Goal: Information Seeking & Learning: Learn about a topic

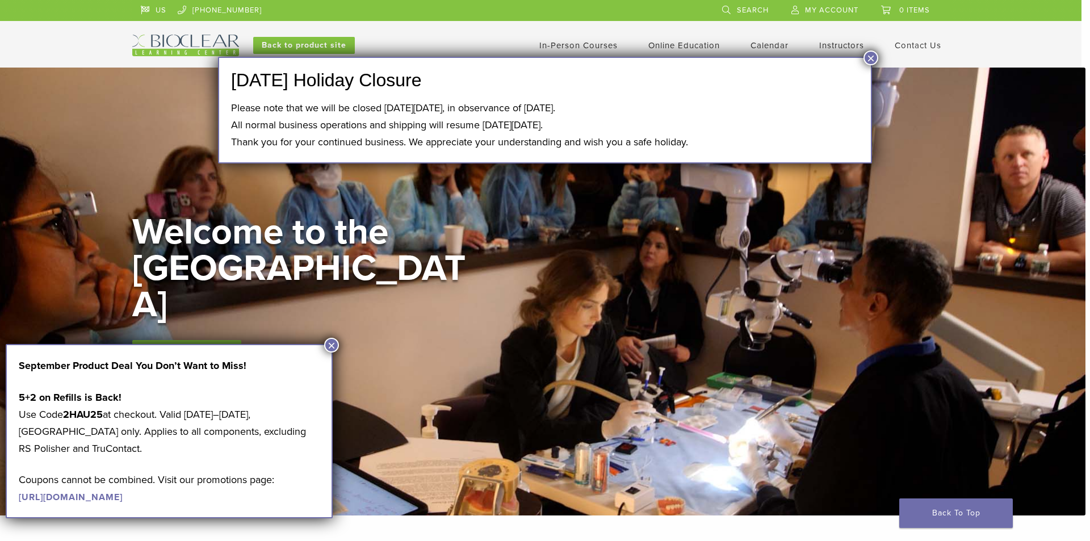
click at [329, 343] on button "×" at bounding box center [331, 345] width 15 height 15
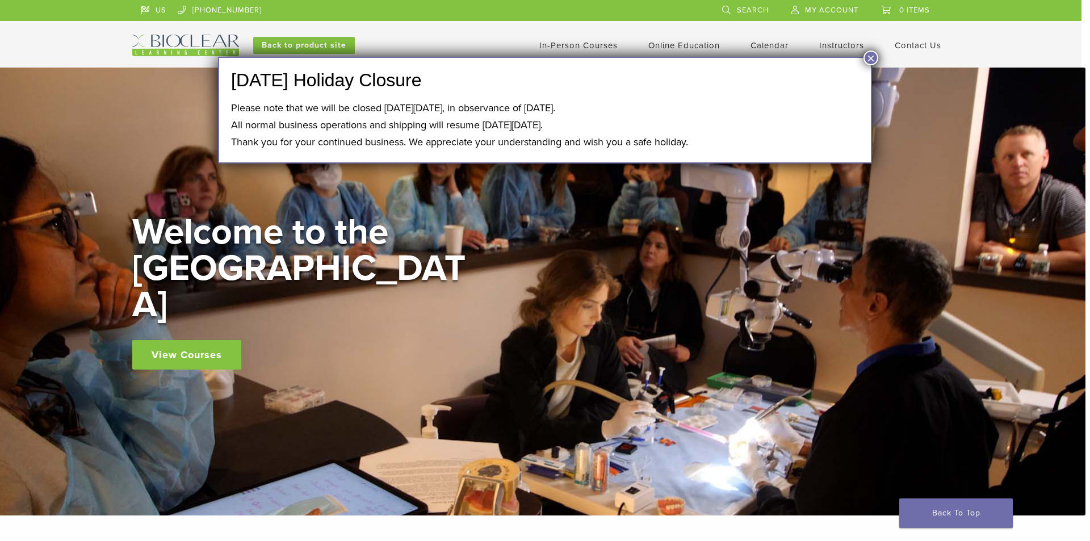
click at [584, 45] on link "In-Person Courses" at bounding box center [578, 45] width 78 height 10
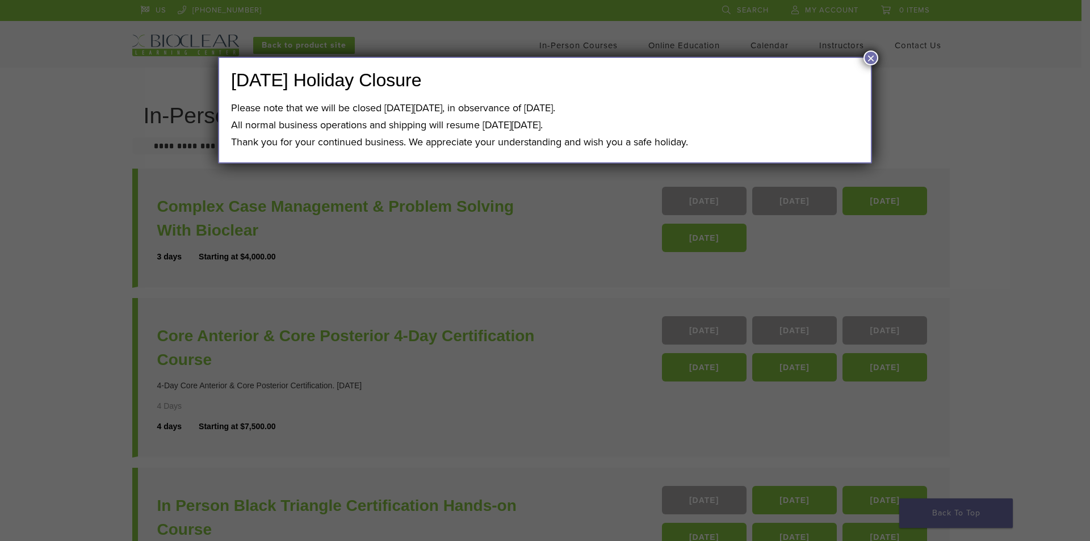
click at [873, 55] on button "×" at bounding box center [870, 58] width 15 height 15
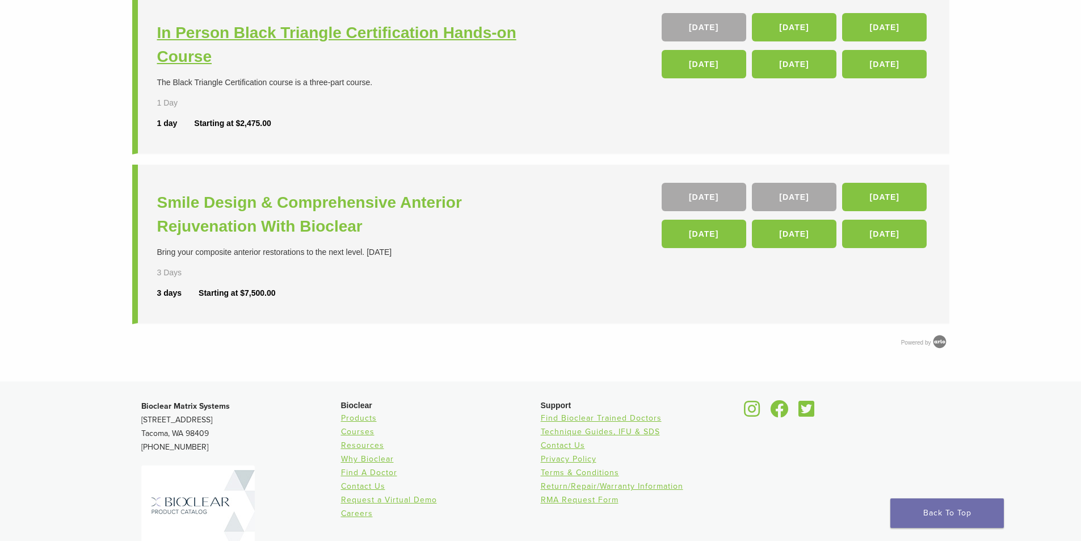
scroll to position [244, 0]
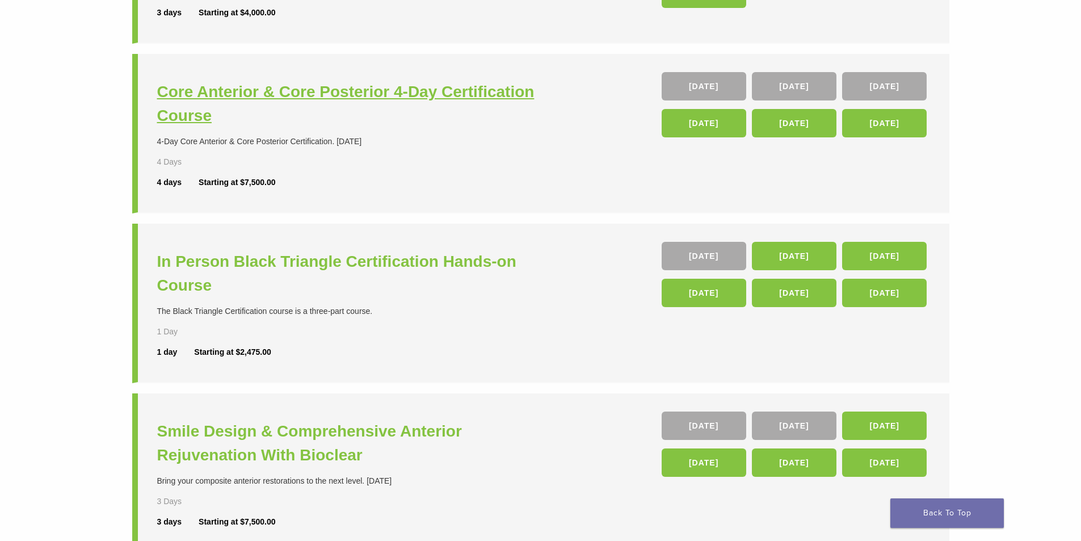
click at [340, 88] on h3 "Core Anterior & Core Posterior 4-Day Certification Course" at bounding box center [350, 104] width 387 height 48
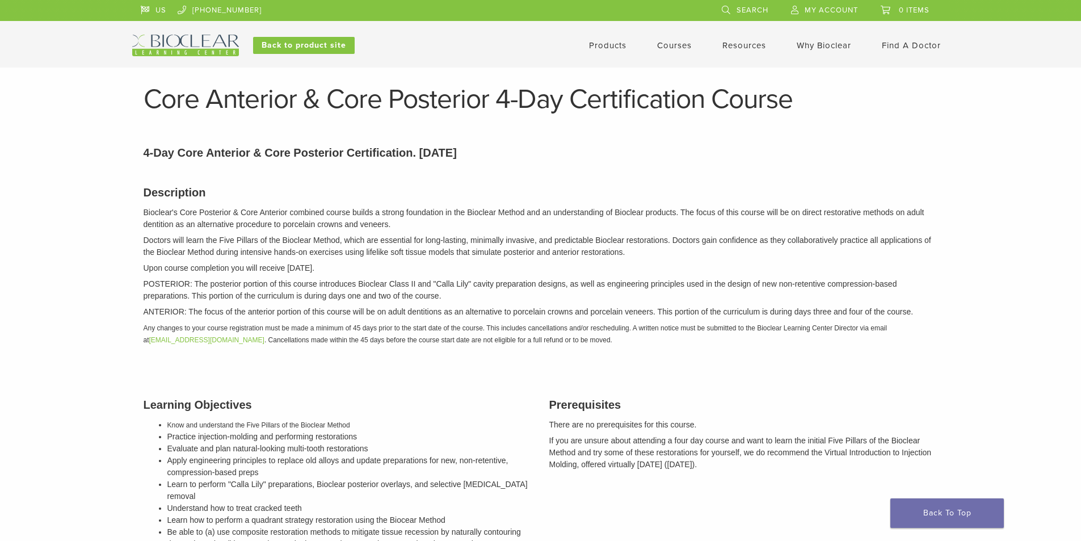
click at [683, 46] on link "Courses" at bounding box center [674, 45] width 35 height 10
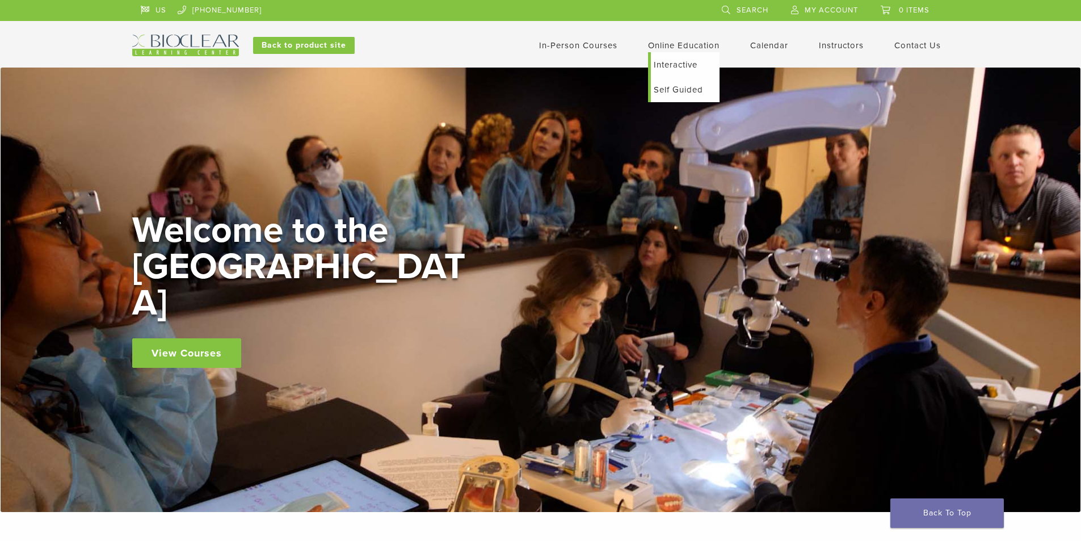
click at [682, 89] on link "Self Guided" at bounding box center [685, 89] width 69 height 25
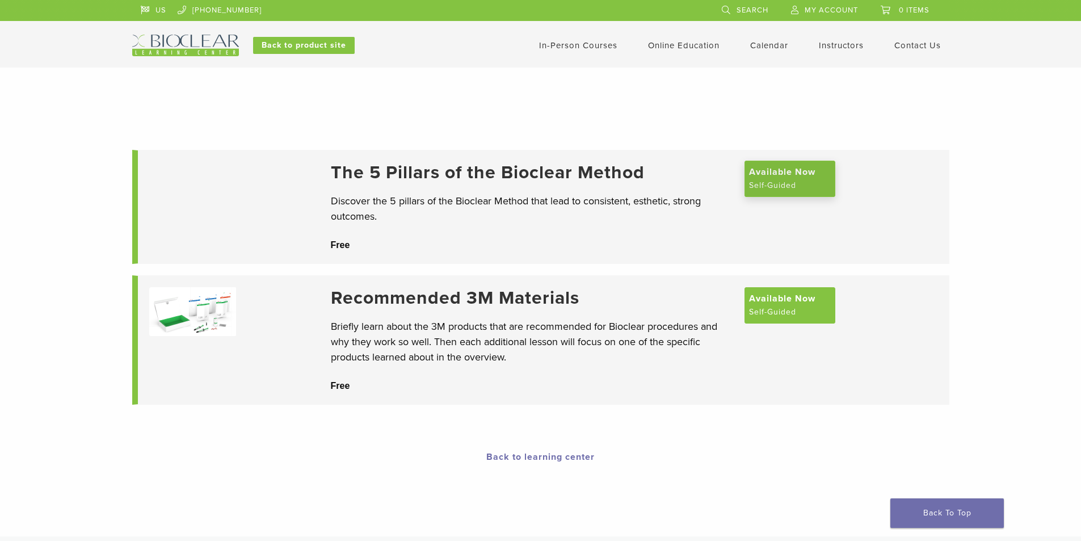
click at [786, 171] on span "Available Now" at bounding box center [782, 172] width 66 height 14
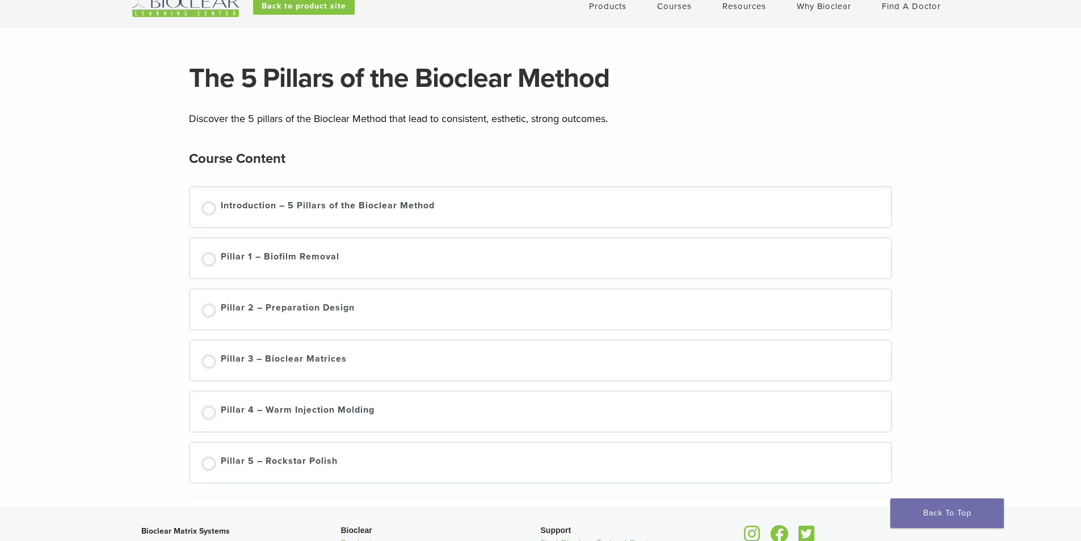
scroll to position [57, 0]
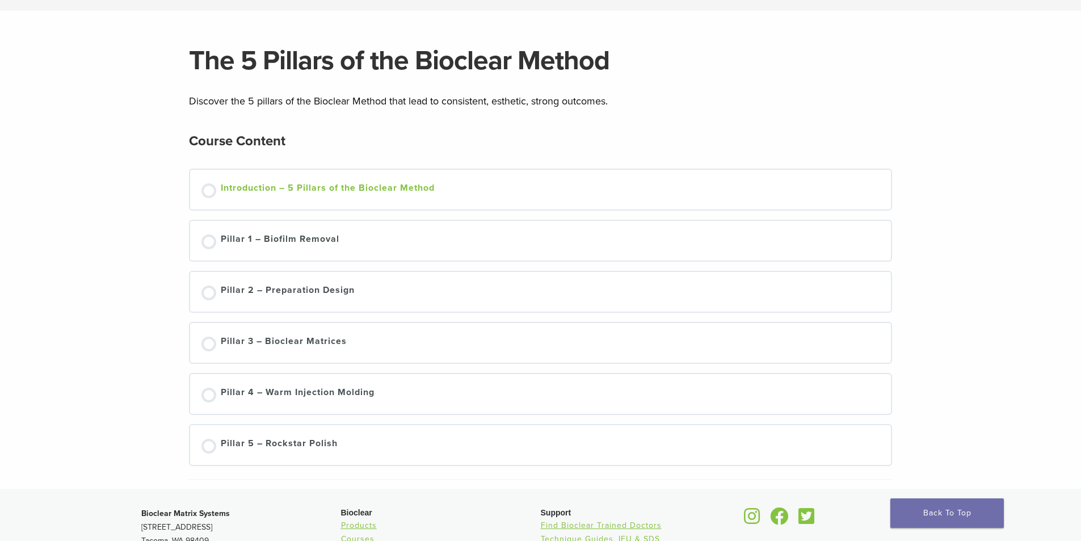
click at [208, 190] on div at bounding box center [209, 190] width 15 height 15
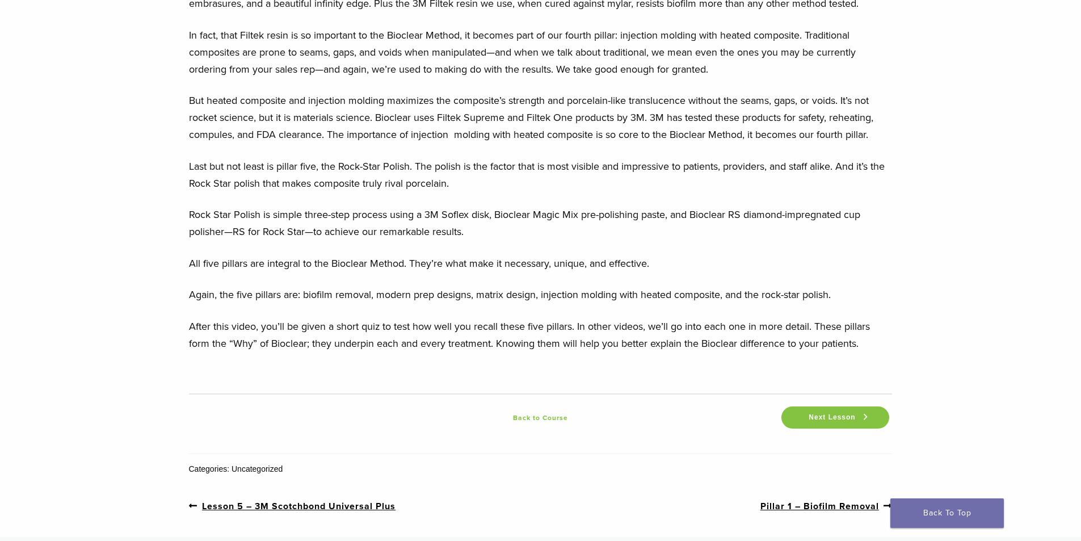
scroll to position [995, 0]
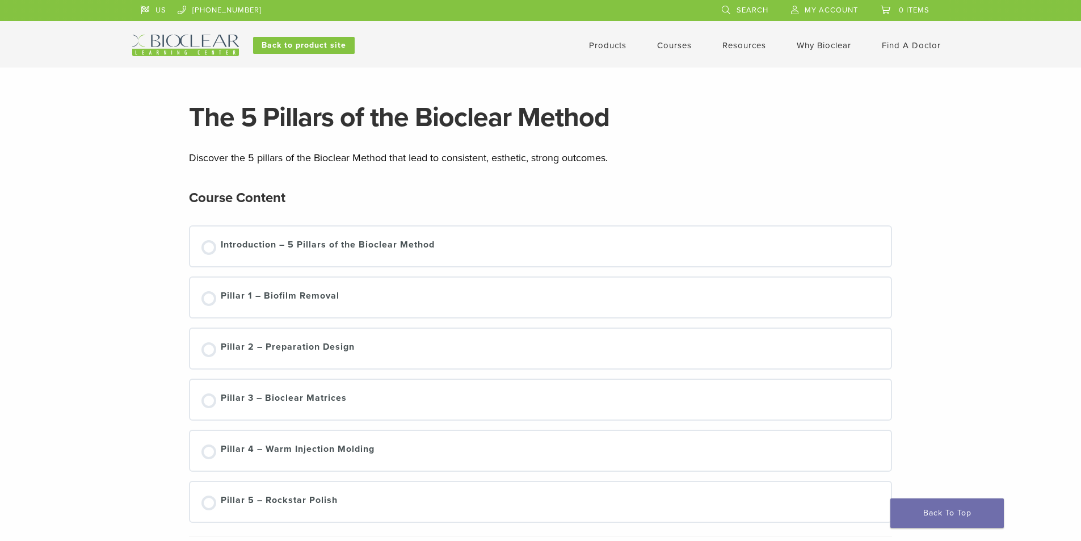
scroll to position [57, 0]
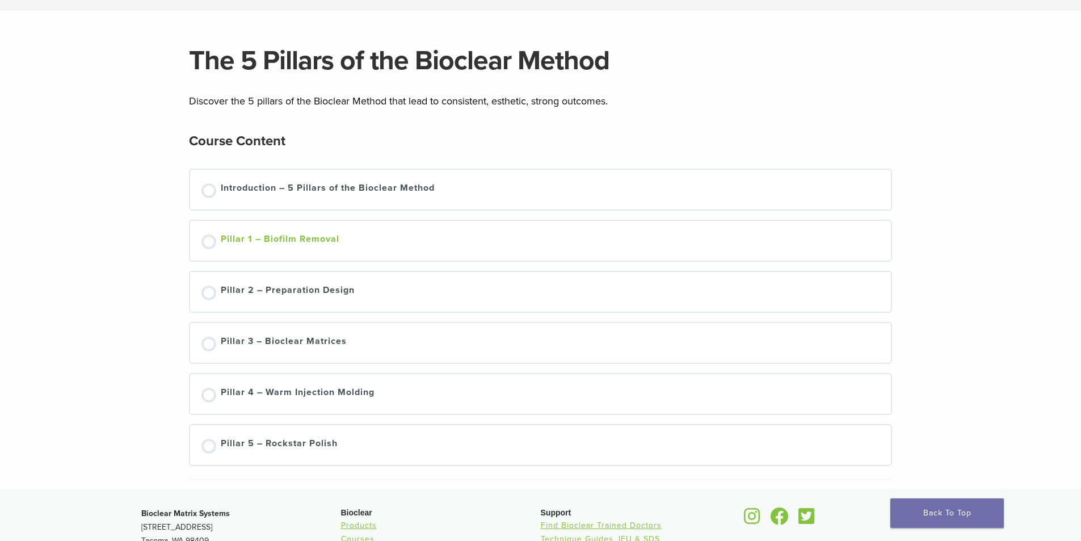
click at [208, 241] on div at bounding box center [209, 241] width 15 height 15
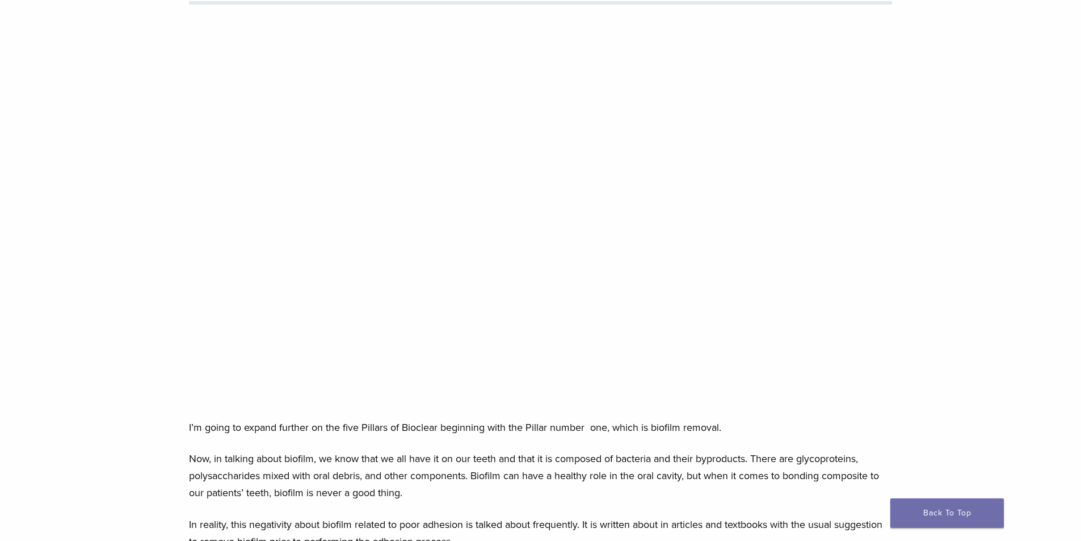
scroll to position [114, 0]
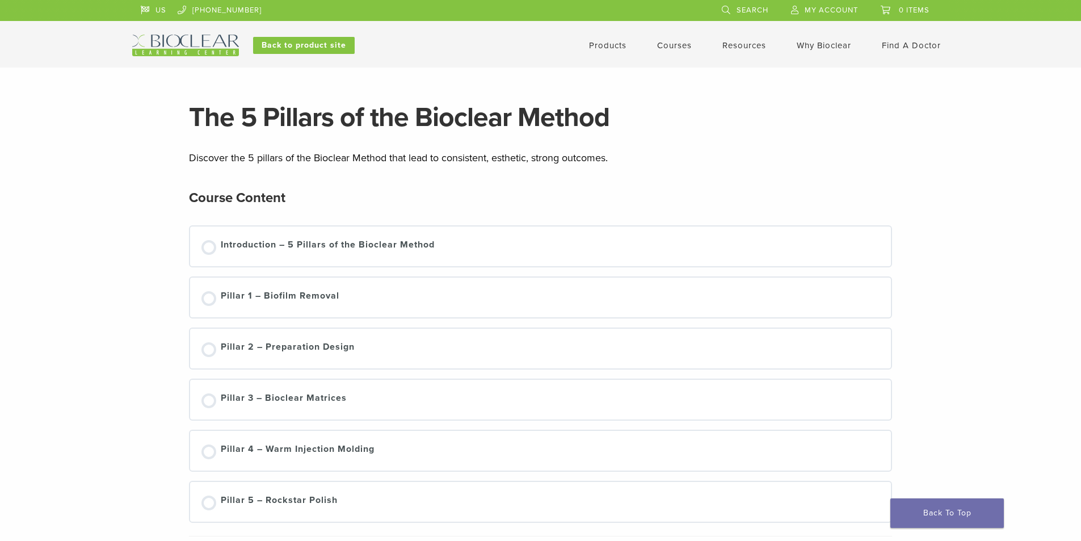
scroll to position [57, 0]
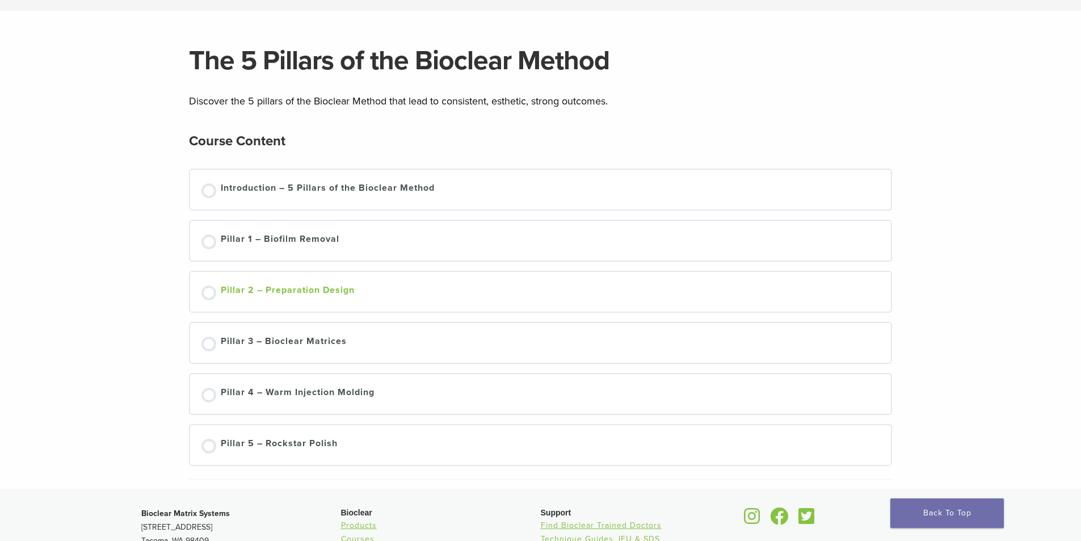
click at [209, 293] on div at bounding box center [209, 293] width 15 height 15
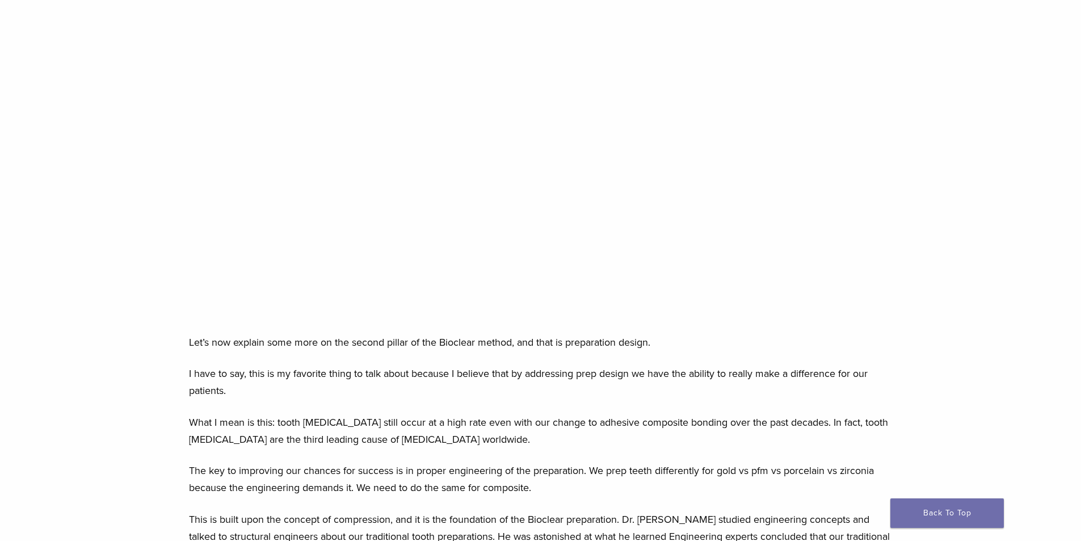
scroll to position [170, 0]
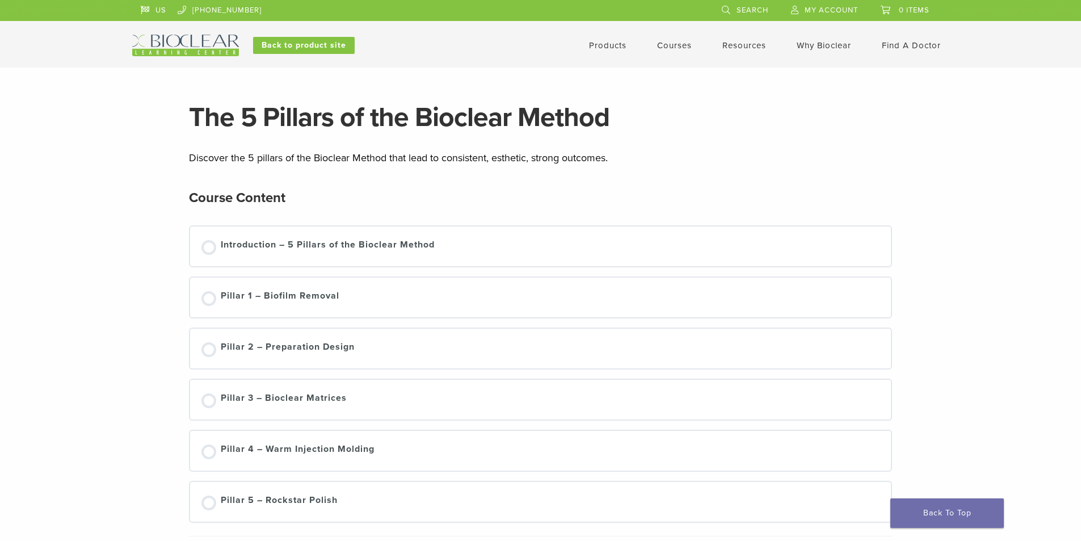
scroll to position [57, 0]
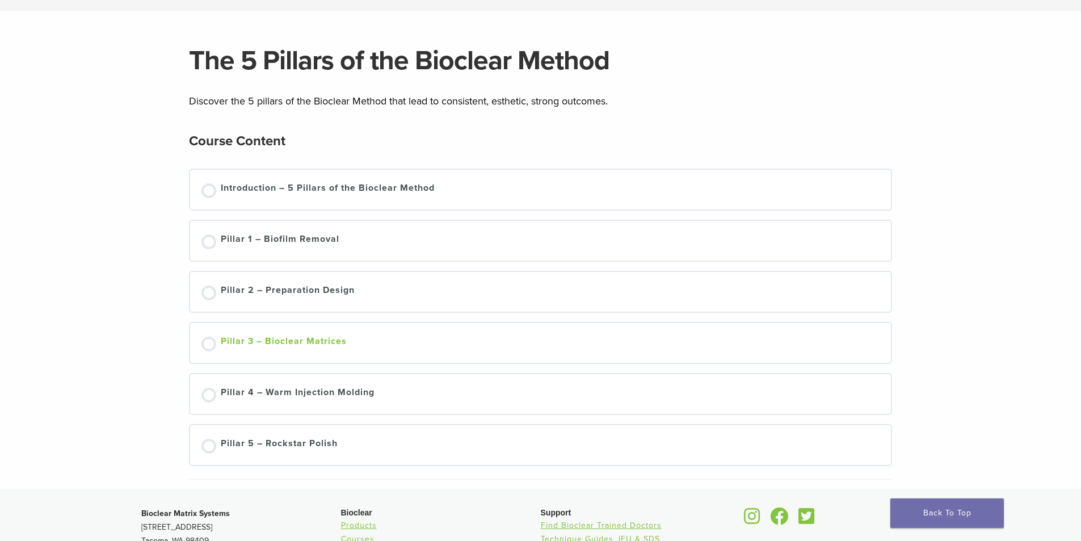
click at [209, 343] on div at bounding box center [209, 344] width 15 height 15
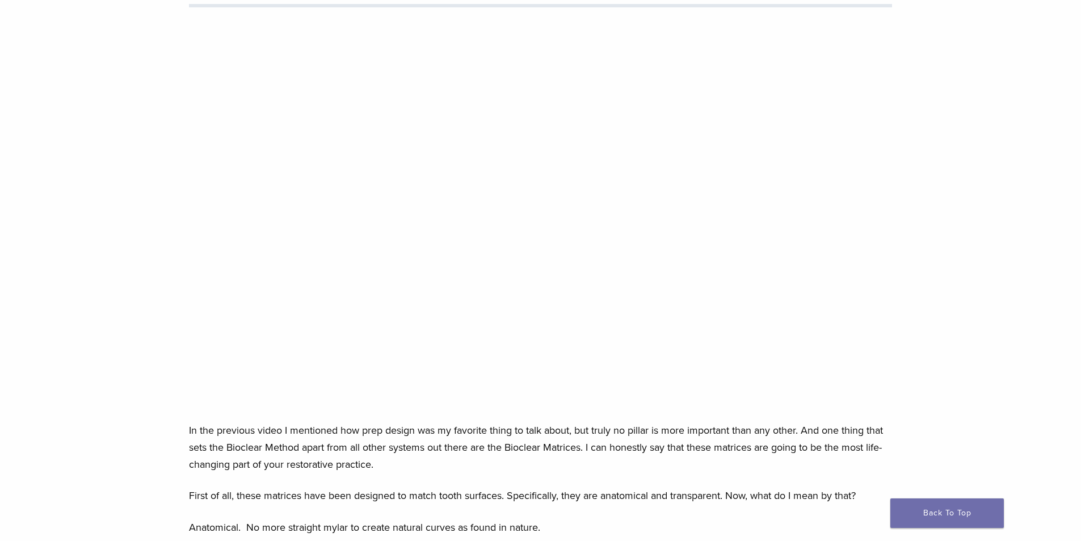
scroll to position [170, 0]
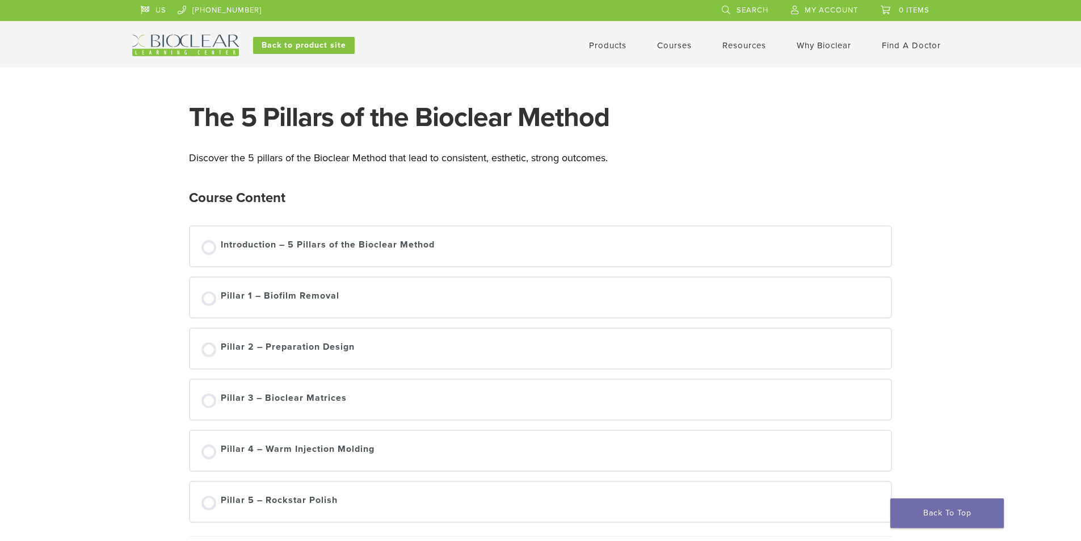
scroll to position [57, 0]
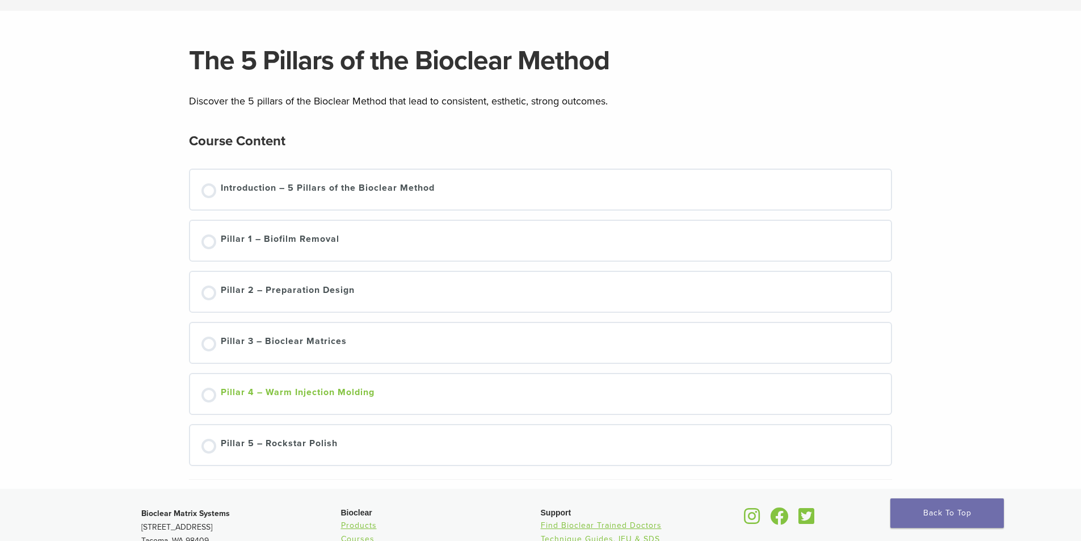
click at [342, 391] on div "Pillar 4 – Warm Injection Molding" at bounding box center [298, 393] width 154 height 17
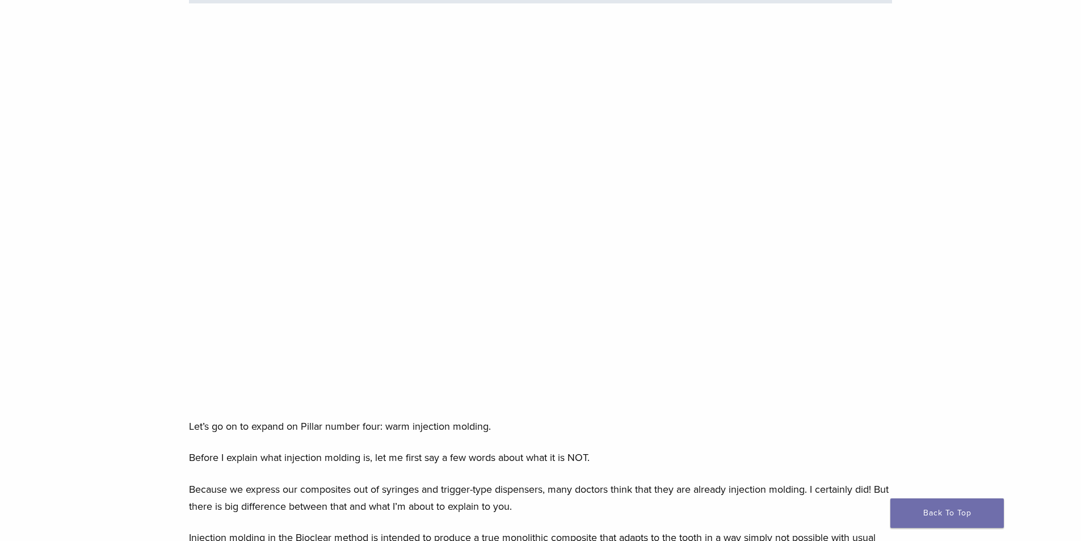
scroll to position [170, 0]
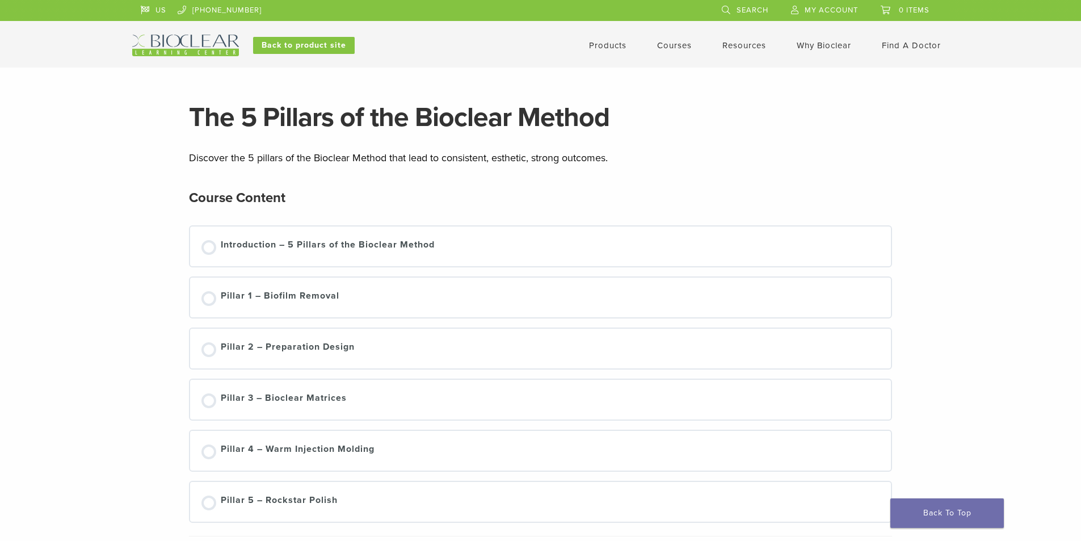
scroll to position [57, 0]
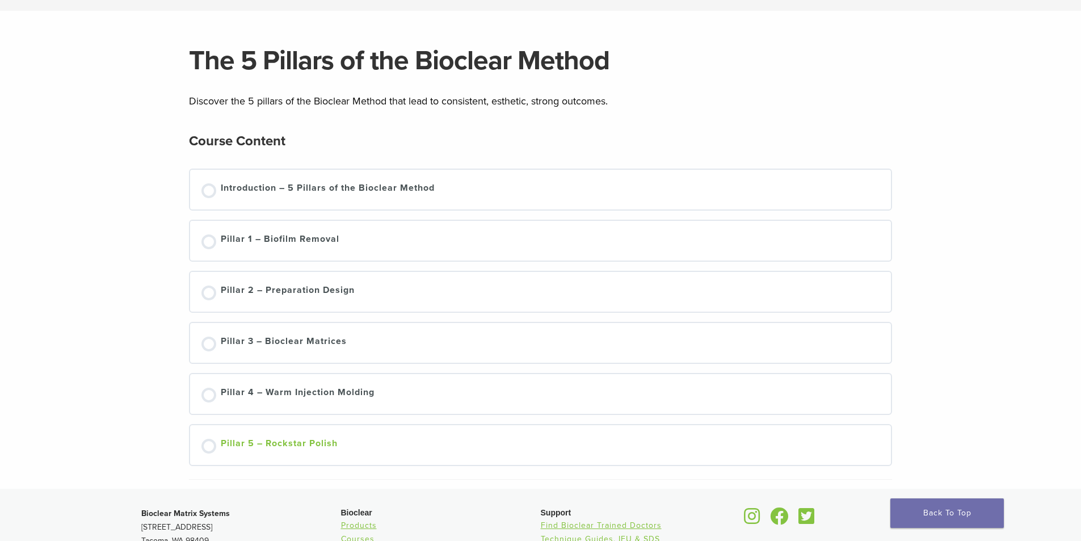
click at [313, 442] on div "Pillar 5 – Rockstar Polish" at bounding box center [279, 444] width 117 height 17
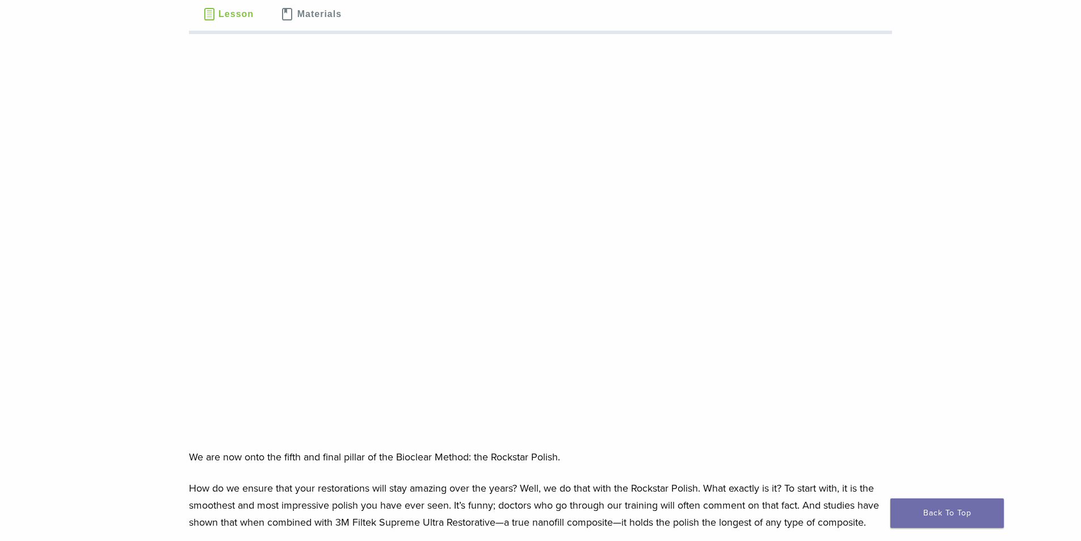
scroll to position [170, 0]
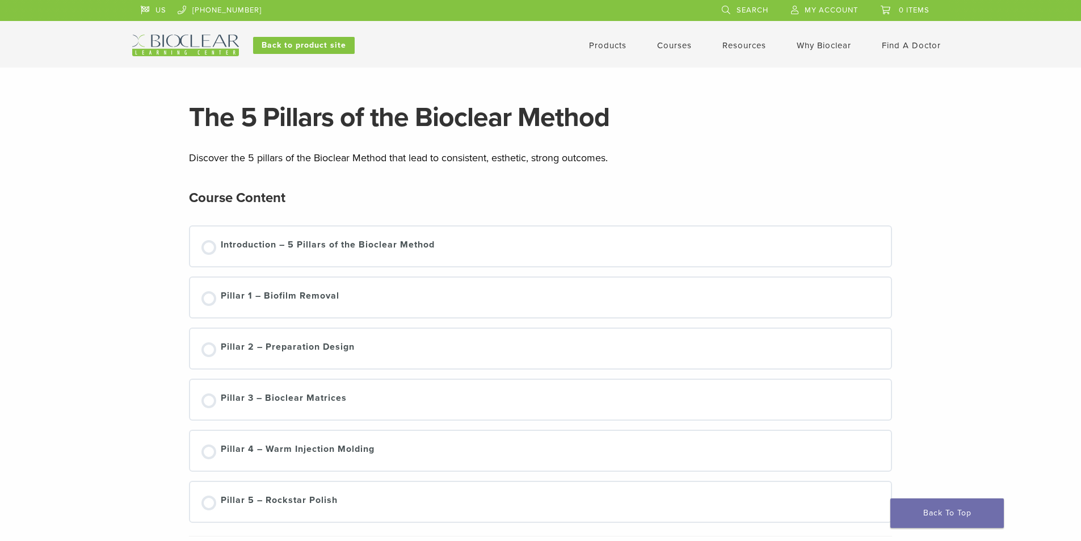
click at [680, 46] on link "Courses" at bounding box center [674, 45] width 35 height 10
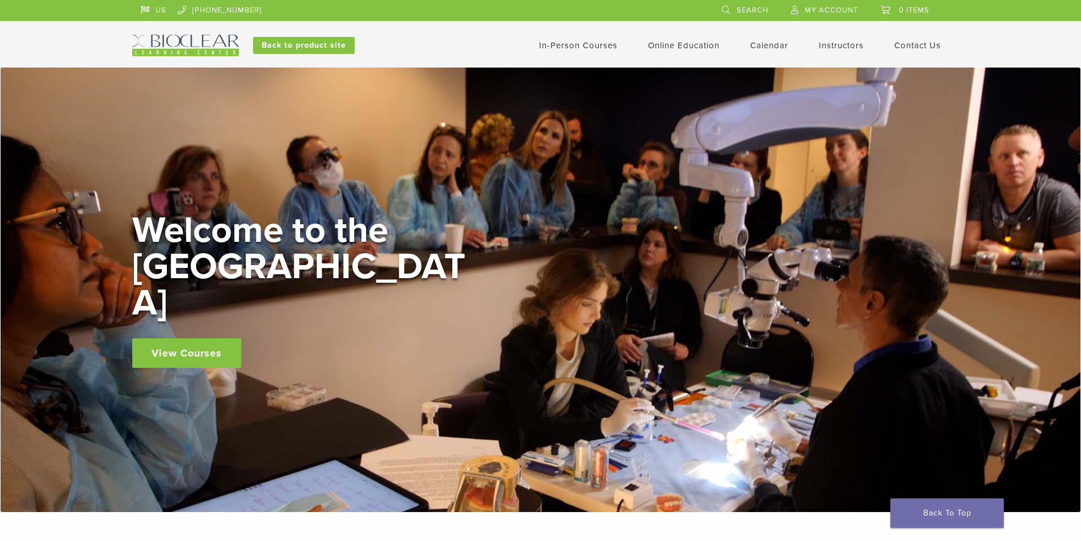
click at [598, 44] on link "In-Person Courses" at bounding box center [578, 45] width 78 height 10
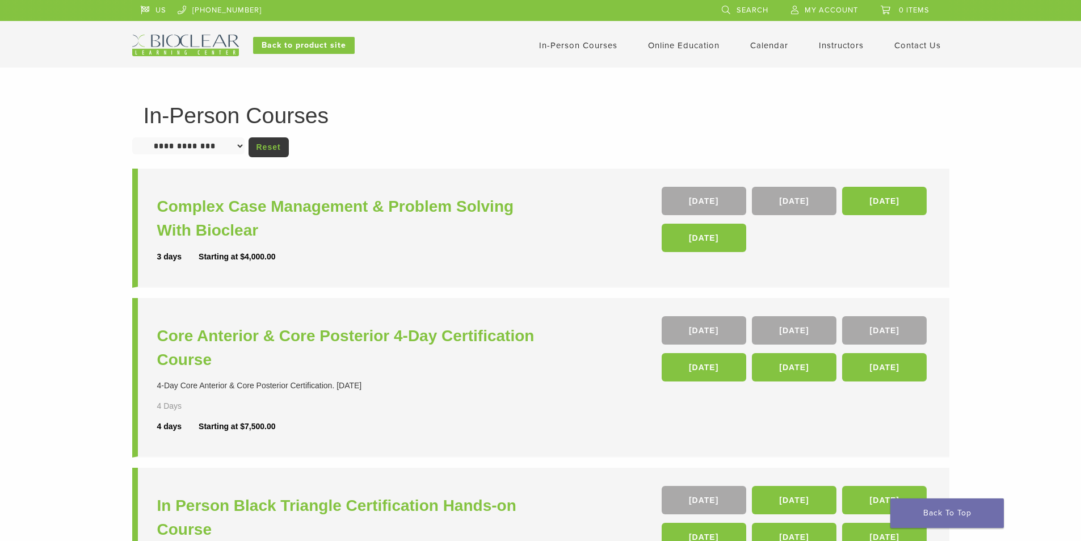
click at [854, 45] on link "Instructors" at bounding box center [841, 45] width 45 height 10
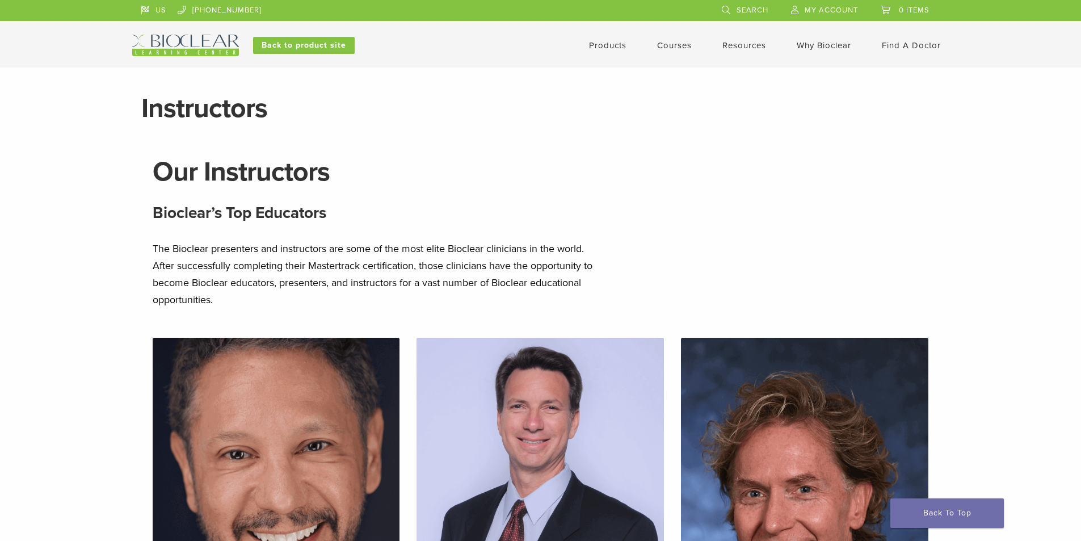
click at [602, 45] on link "Products" at bounding box center [607, 45] width 37 height 10
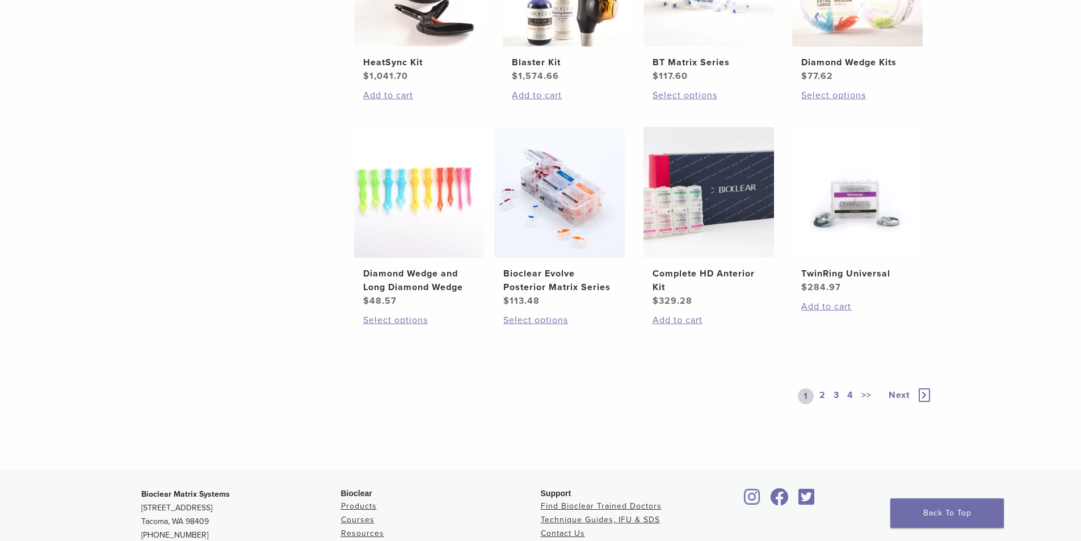
scroll to position [681, 0]
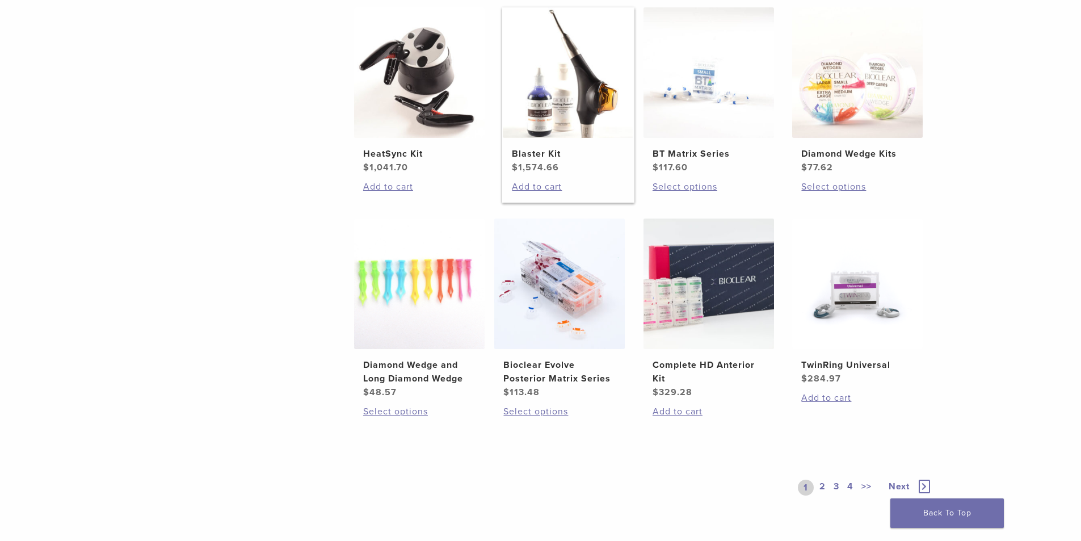
click at [554, 99] on img at bounding box center [568, 72] width 131 height 131
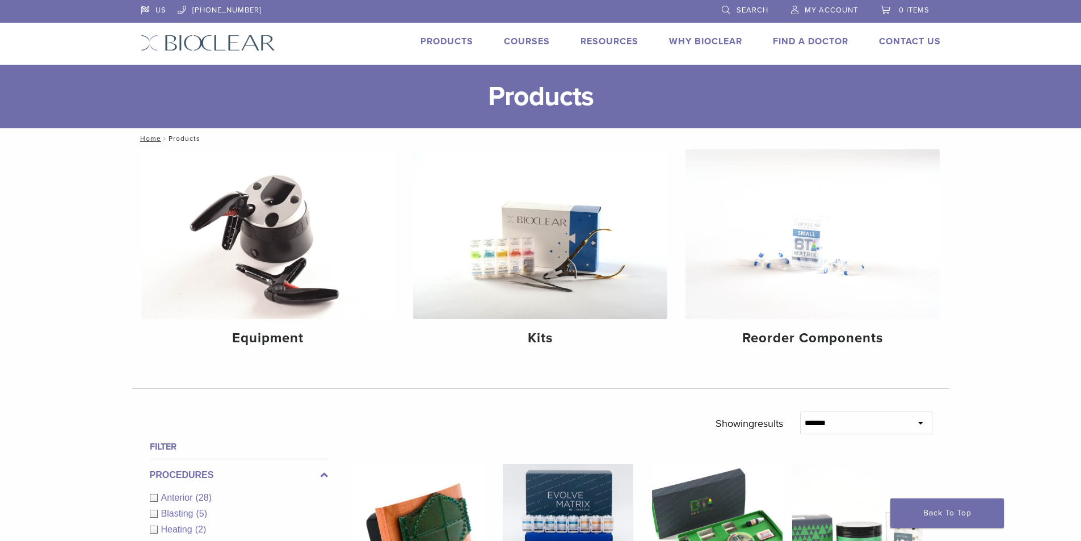
click at [801, 40] on link "Find A Doctor" at bounding box center [810, 41] width 75 height 11
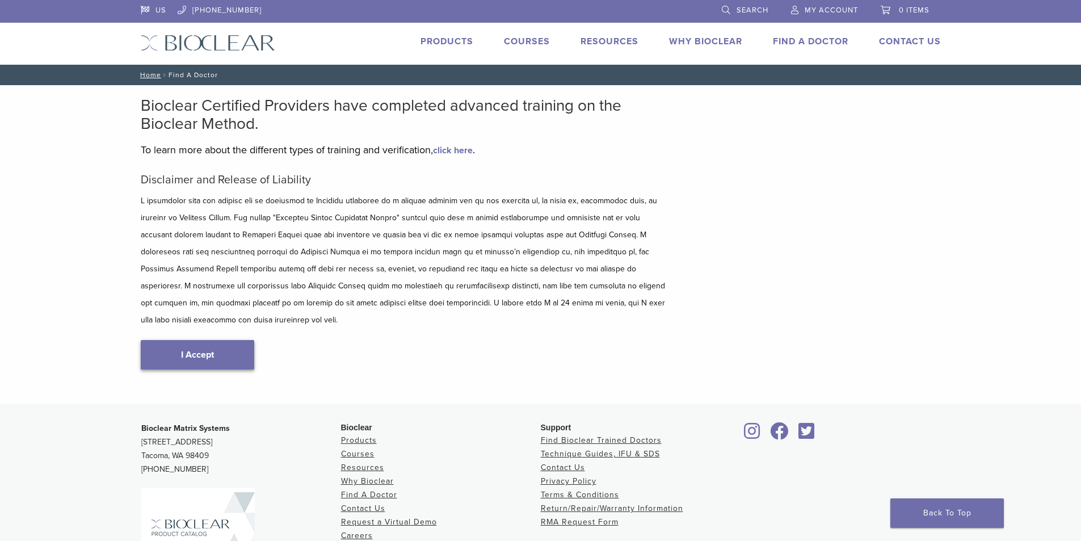
click at [173, 340] on link "I Accept" at bounding box center [198, 355] width 114 height 30
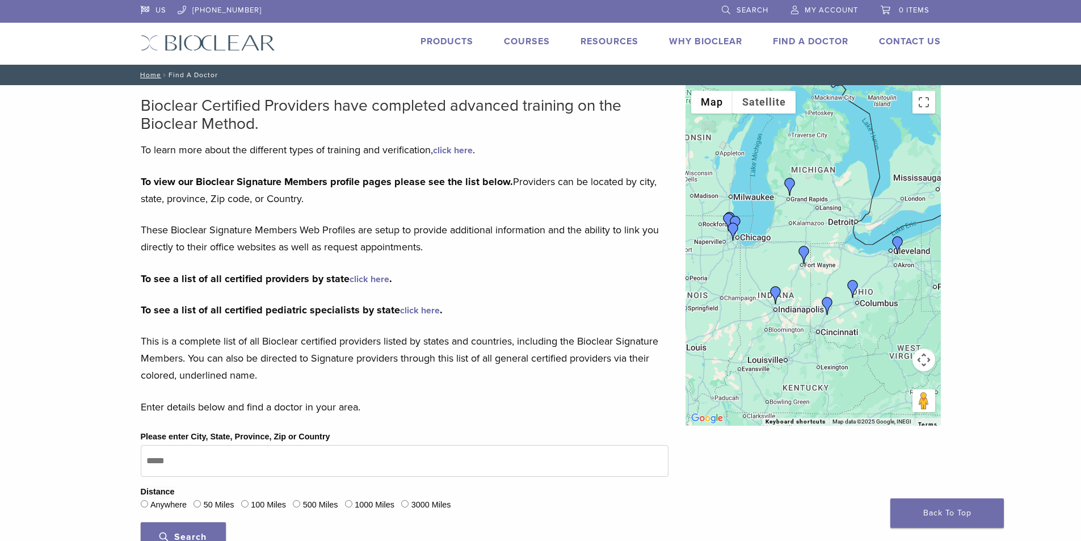
click at [380, 280] on link "click here" at bounding box center [370, 279] width 40 height 11
click at [787, 182] on img "Dr. Urszula Firlik" at bounding box center [790, 187] width 18 height 18
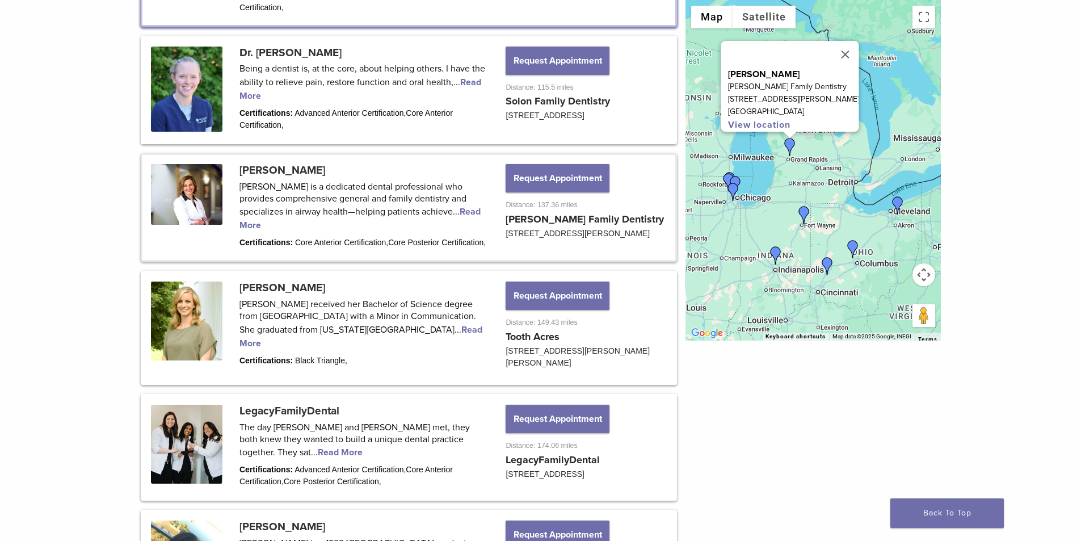
scroll to position [871, 0]
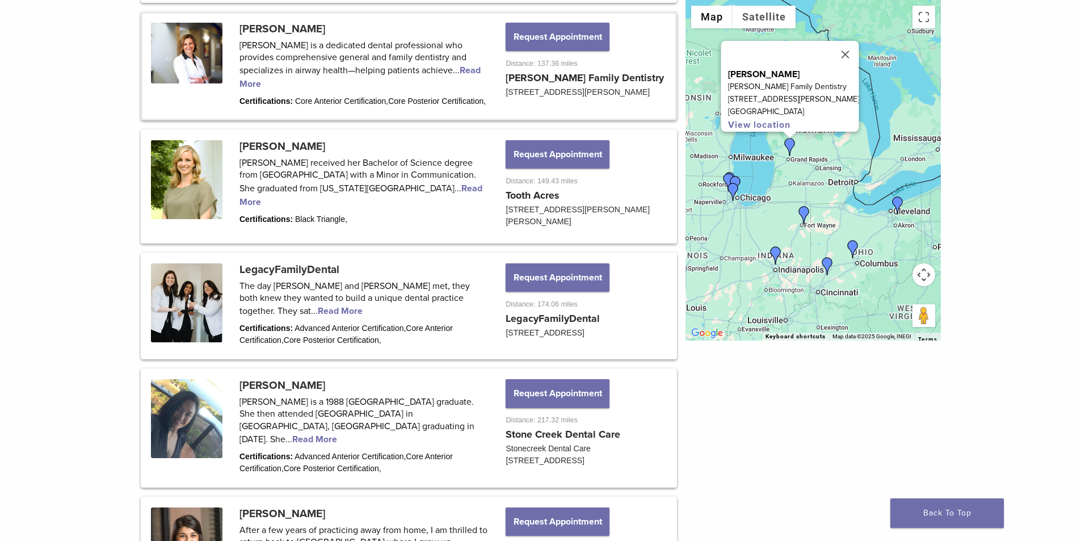
click at [188, 44] on link at bounding box center [408, 66] width 533 height 105
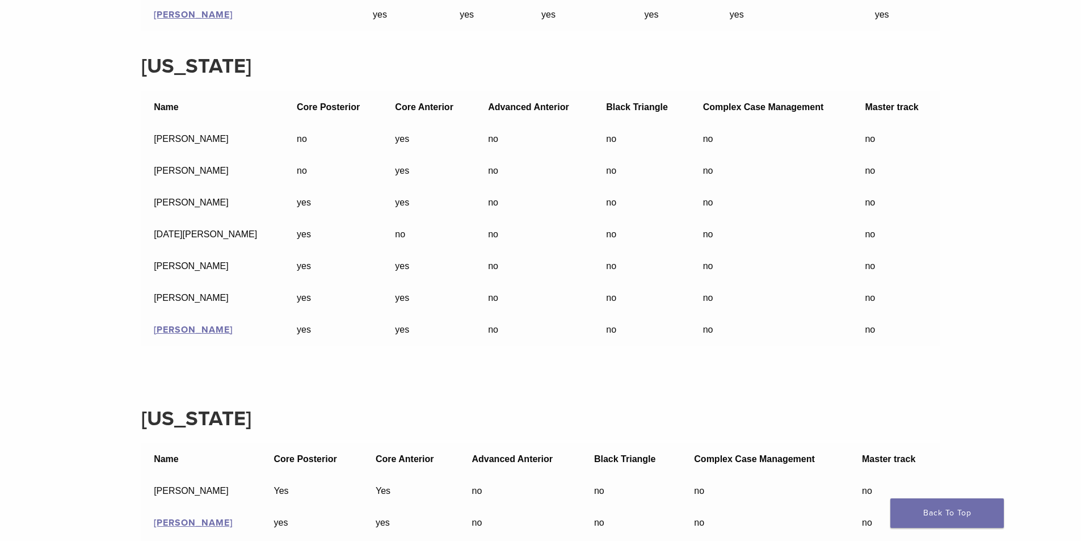
scroll to position [12090, 0]
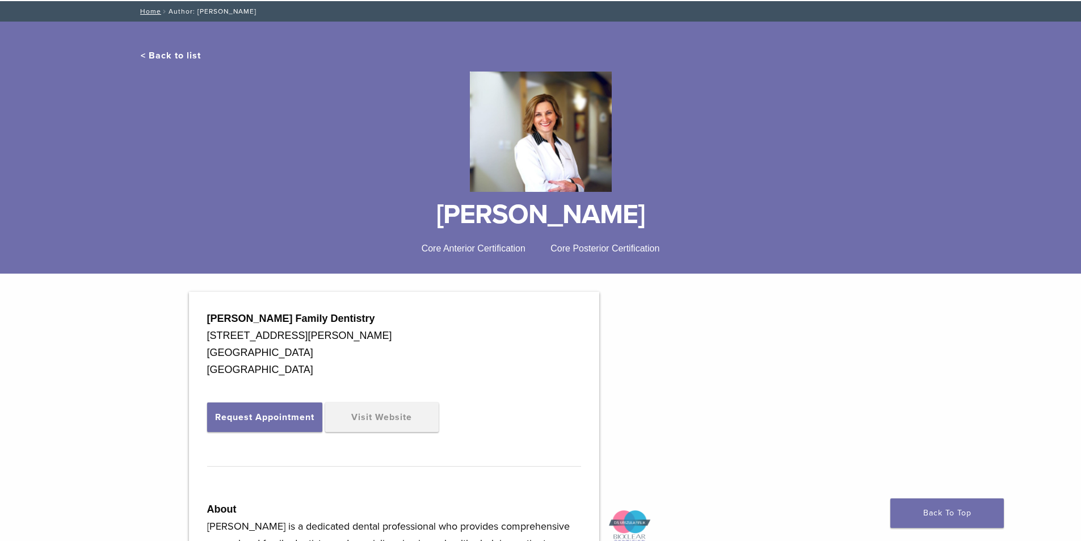
scroll to position [170, 0]
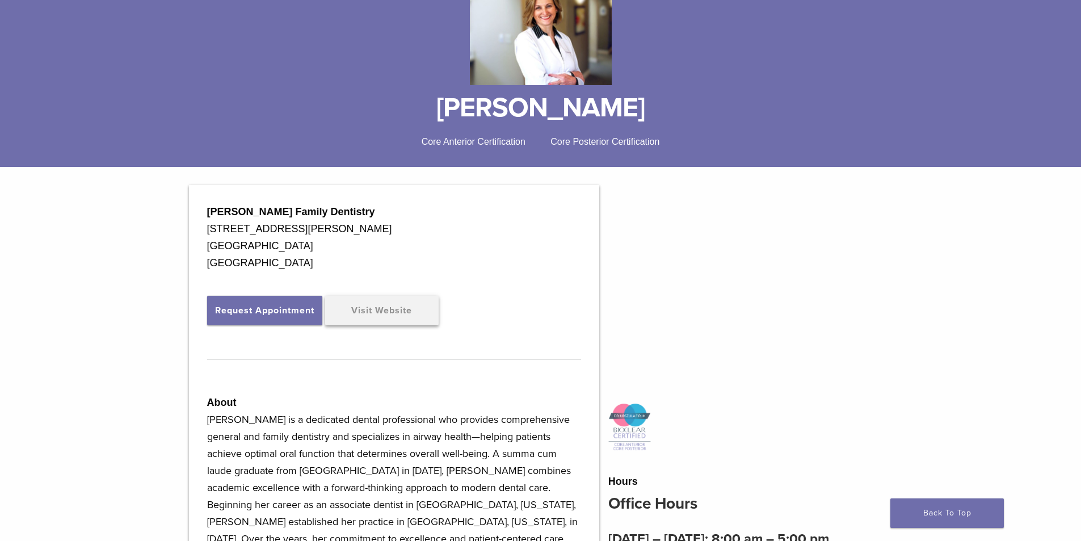
click at [392, 314] on link "Visit Website" at bounding box center [382, 311] width 114 height 30
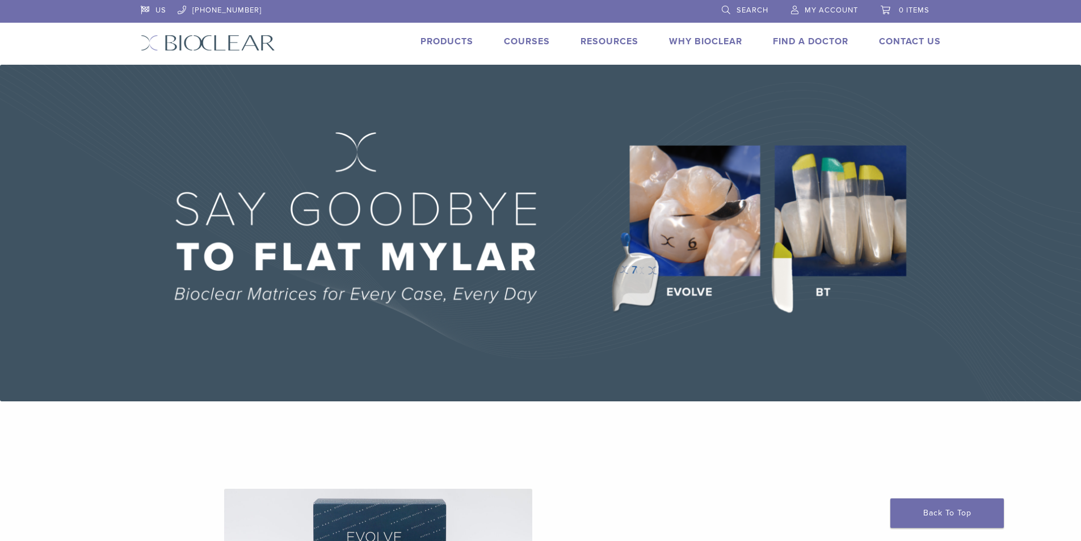
click at [537, 39] on link "Courses" at bounding box center [527, 41] width 46 height 11
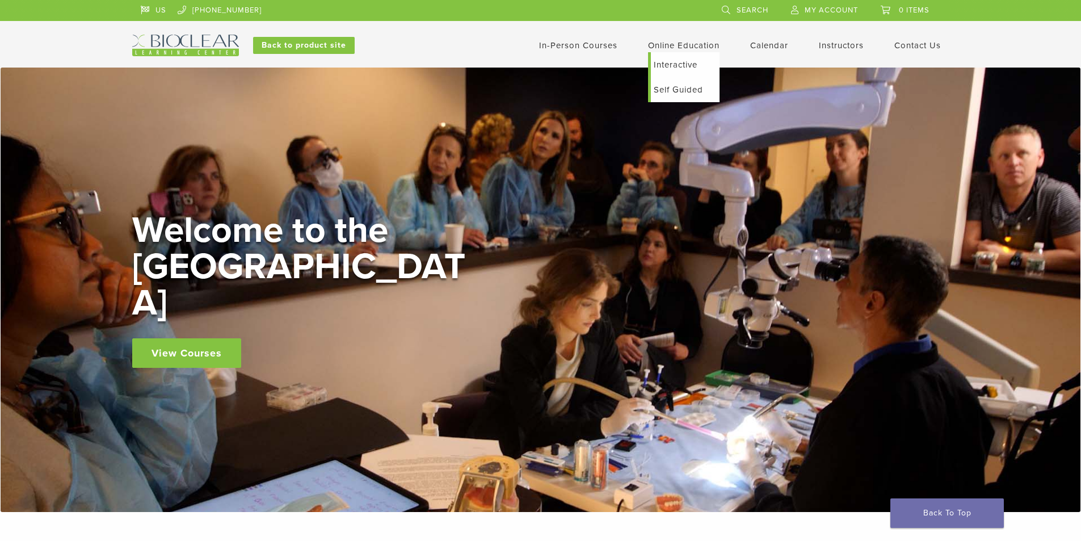
click at [669, 90] on link "Self Guided" at bounding box center [685, 89] width 69 height 25
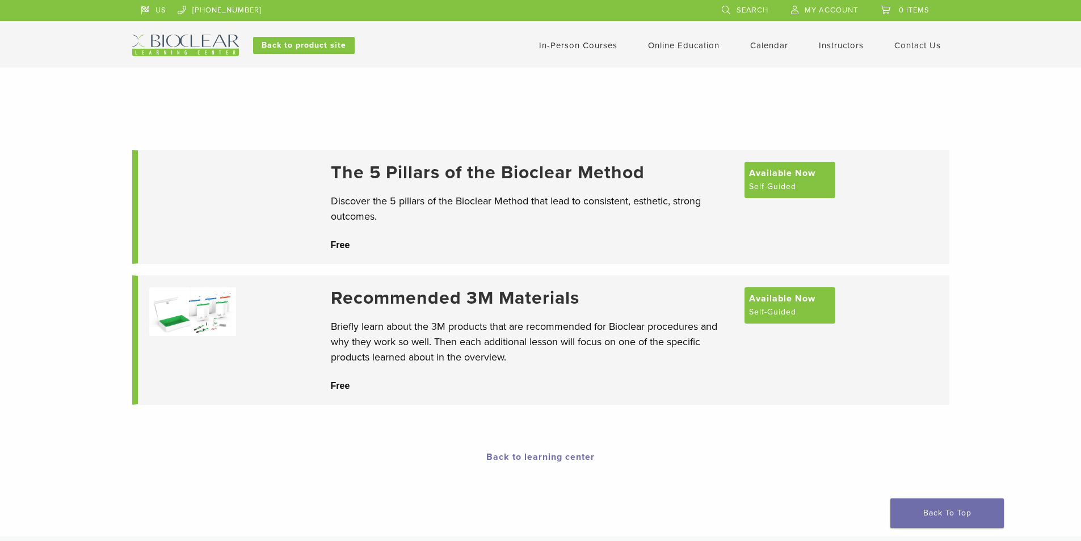
click at [534, 457] on link "Back to learning center" at bounding box center [540, 456] width 108 height 11
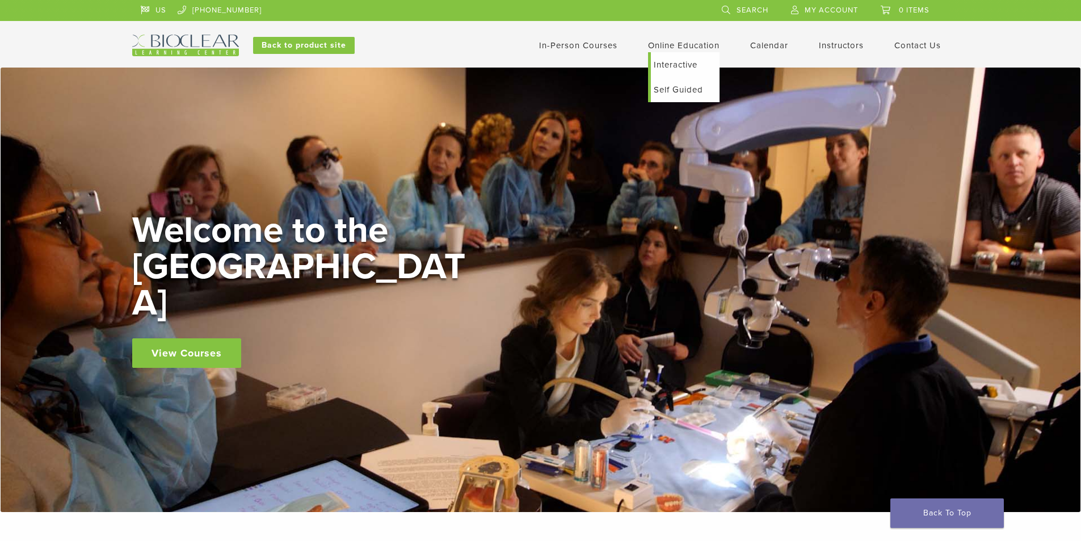
click at [674, 65] on link "Interactive" at bounding box center [685, 64] width 69 height 25
click at [591, 47] on link "In-Person Courses" at bounding box center [578, 45] width 78 height 10
